Goal: Check status: Check status

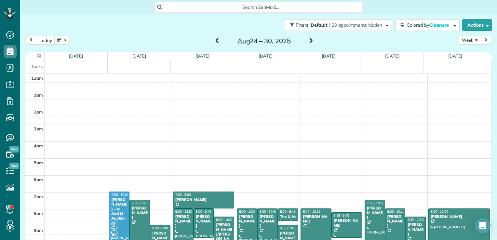
scroll to position [118, 0]
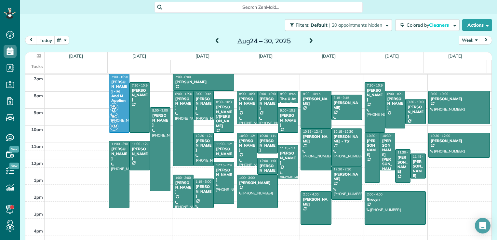
click at [215, 42] on span at bounding box center [217, 41] width 7 height 6
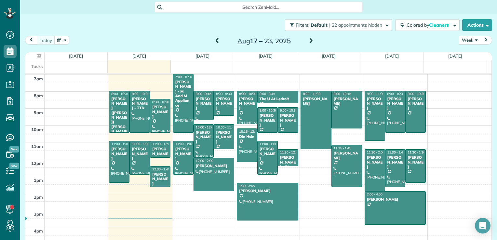
click at [307, 44] on span at bounding box center [310, 41] width 7 height 6
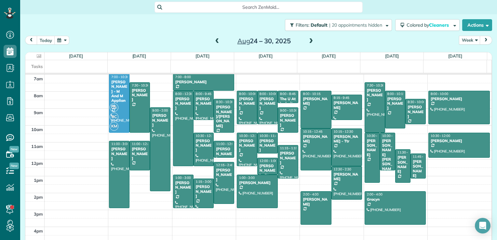
click at [308, 40] on span at bounding box center [310, 41] width 7 height 6
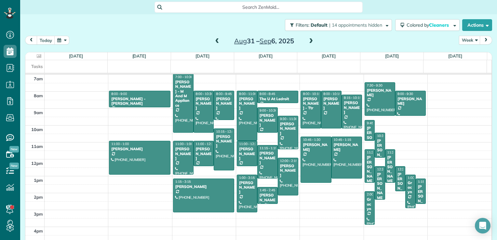
click at [215, 42] on span at bounding box center [217, 41] width 7 height 6
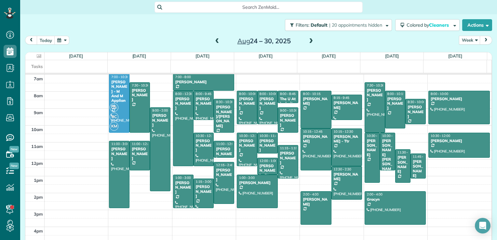
click at [215, 41] on span at bounding box center [217, 41] width 7 height 6
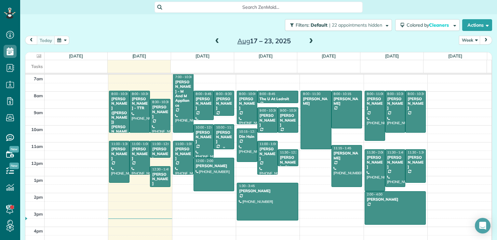
click at [228, 139] on div "[PERSON_NAME]" at bounding box center [224, 137] width 17 height 14
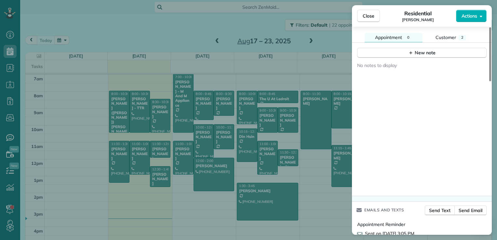
scroll to position [588, 0]
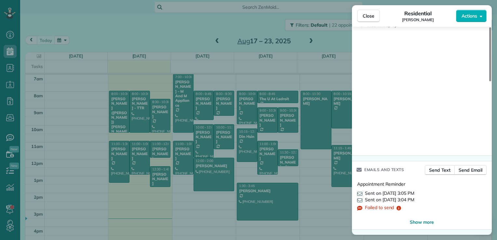
click at [378, 196] on span "Sent on [DATE] 3:04 PM" at bounding box center [389, 199] width 49 height 7
drag, startPoint x: 372, startPoint y: 14, endPoint x: 339, endPoint y: 49, distance: 48.5
click at [372, 14] on span "Close" at bounding box center [368, 16] width 12 height 7
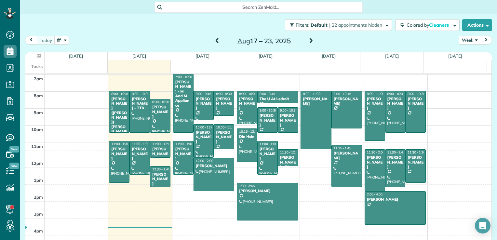
click at [309, 39] on span at bounding box center [310, 41] width 7 height 6
